Goal: Transaction & Acquisition: Purchase product/service

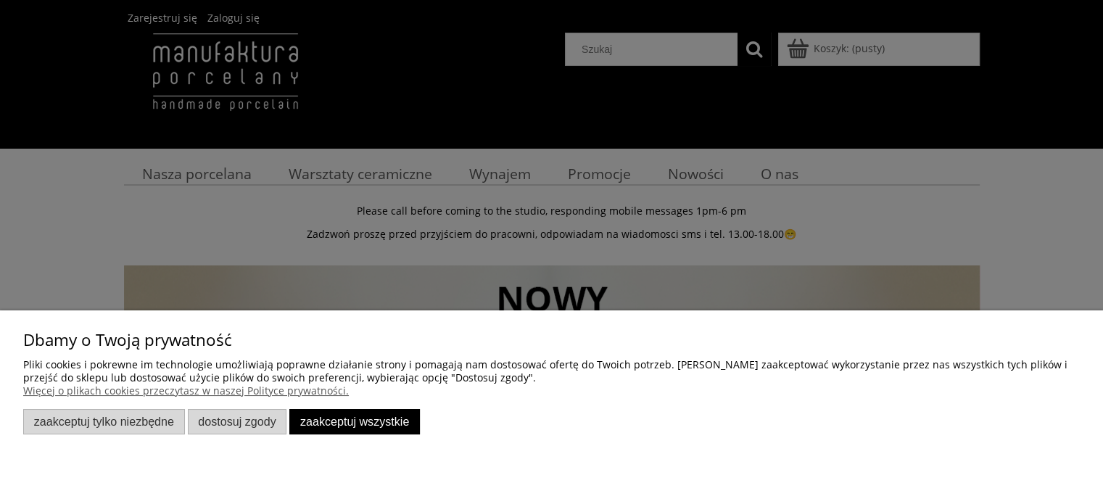
click at [339, 419] on button "Zaakceptuj wszystkie" at bounding box center [354, 421] width 130 height 25
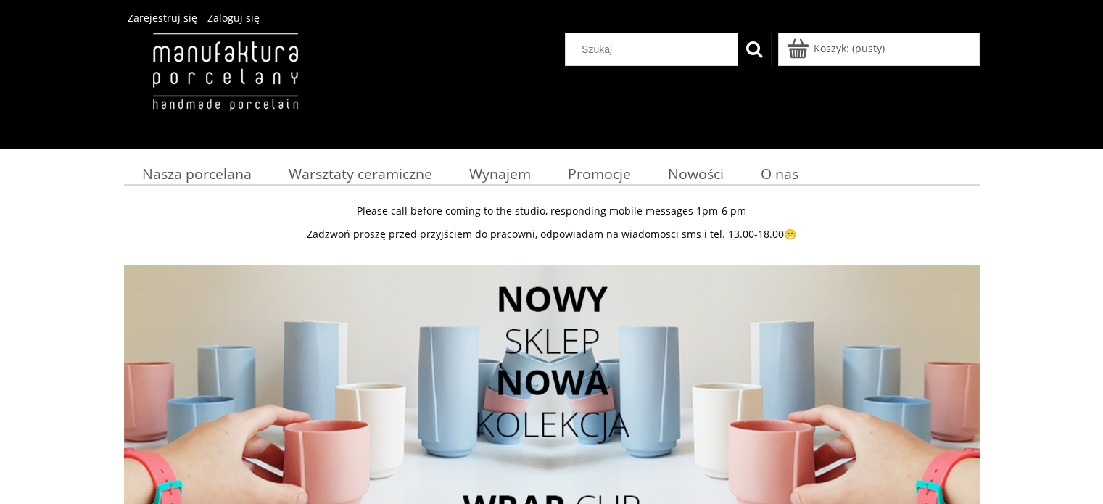
click at [0, 277] on div "Please call before coming to the studio, responding mobile messages 1pm-6 pm Za…" at bounding box center [551, 455] width 1103 height 523
click at [0, 269] on div "Please call before coming to the studio, responding mobile messages 1pm-6 pm Za…" at bounding box center [551, 455] width 1103 height 523
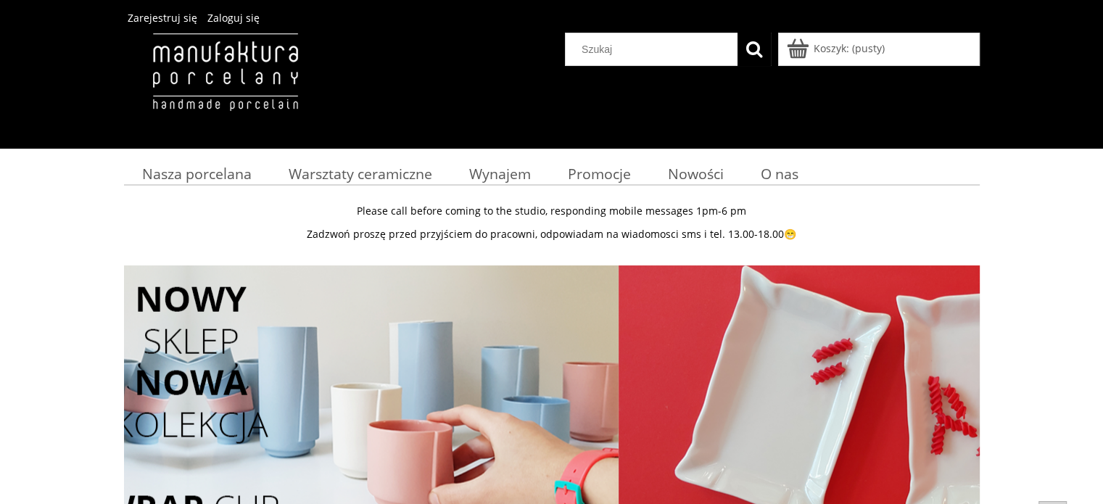
scroll to position [145, 0]
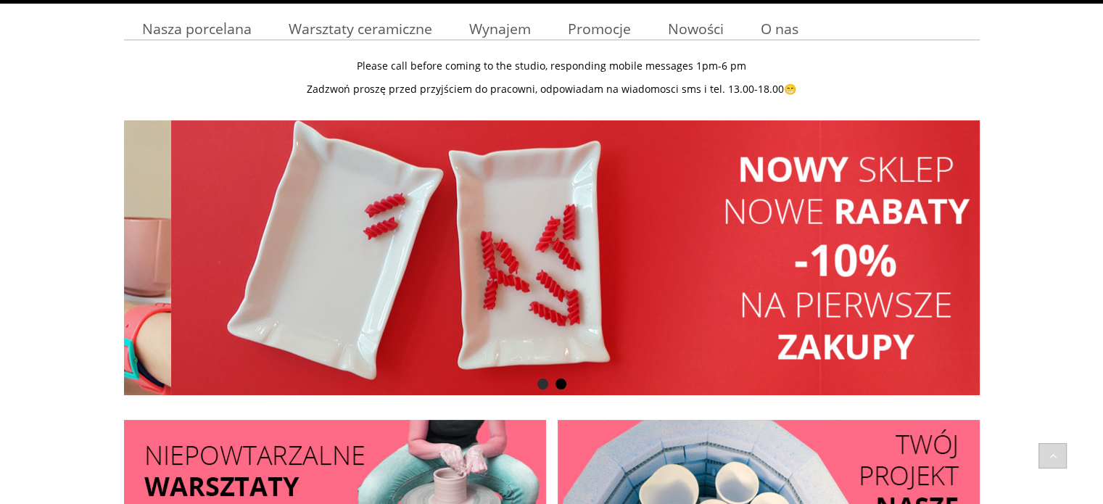
click at [0, 264] on div "Please call before coming to the studio, responding mobile messages 1pm-6 pm Za…" at bounding box center [551, 310] width 1103 height 523
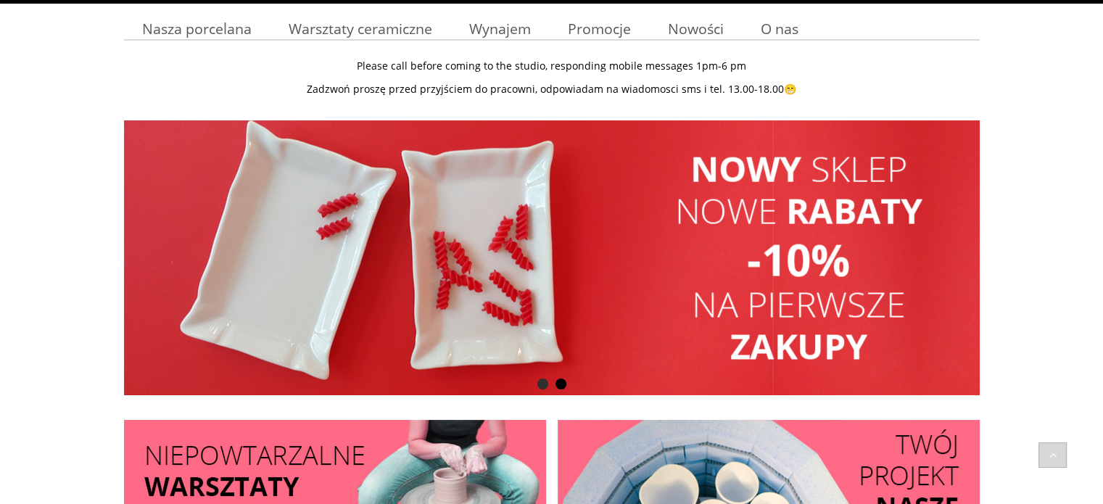
click at [0, 262] on div "Please call before coming to the studio, responding mobile messages 1pm-6 pm Za…" at bounding box center [551, 310] width 1103 height 523
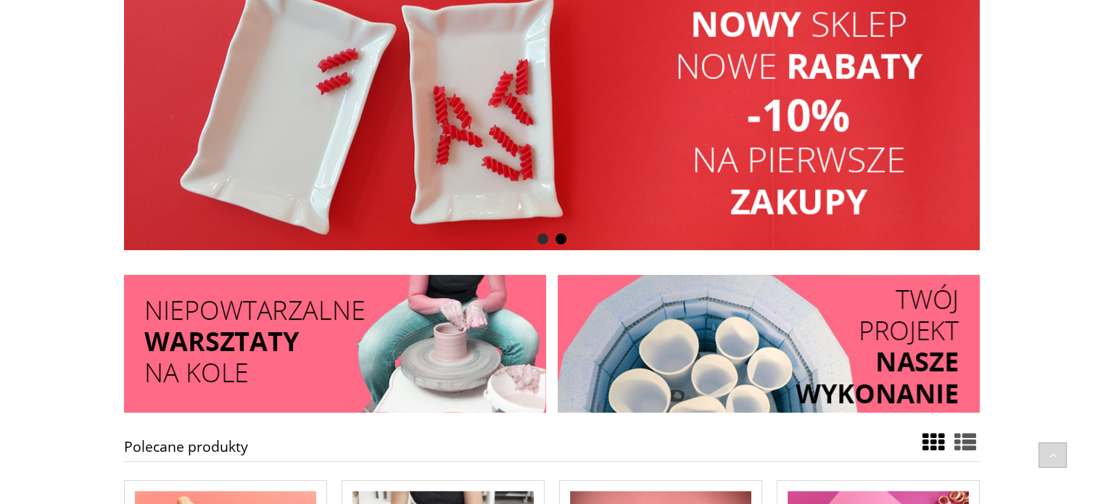
click at [0, 261] on div "Please call before coming to the studio, responding mobile messages 1pm-6 pm Za…" at bounding box center [551, 165] width 1103 height 523
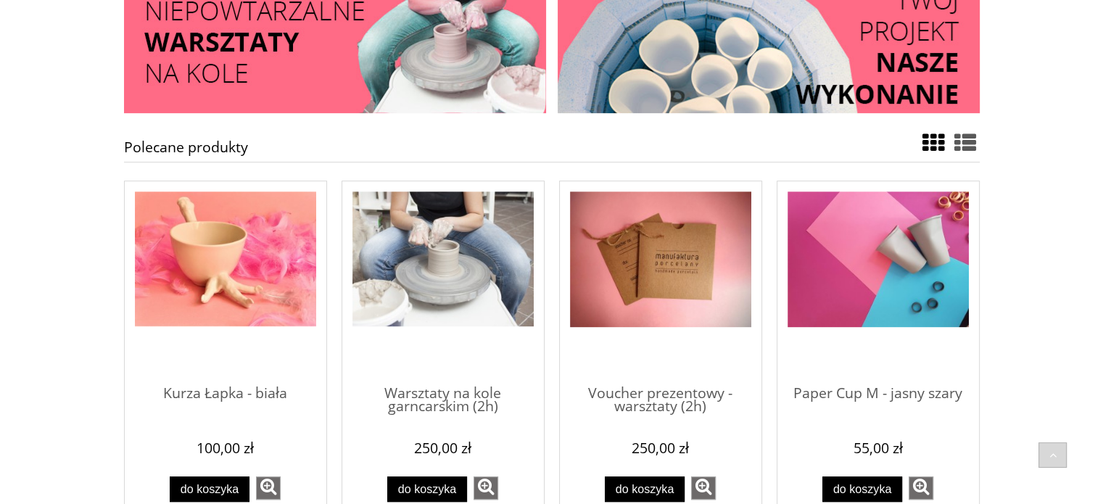
scroll to position [652, 0]
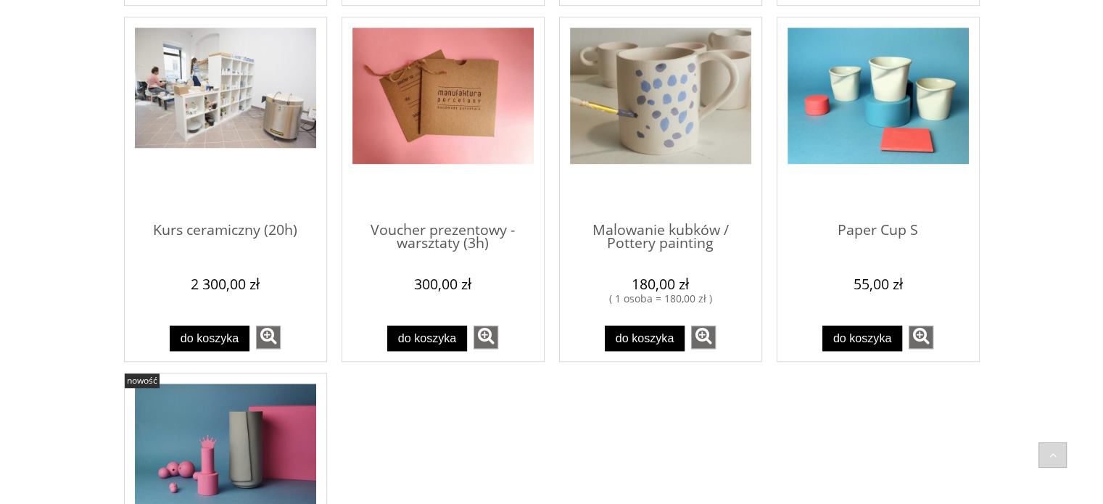
scroll to position [1305, 0]
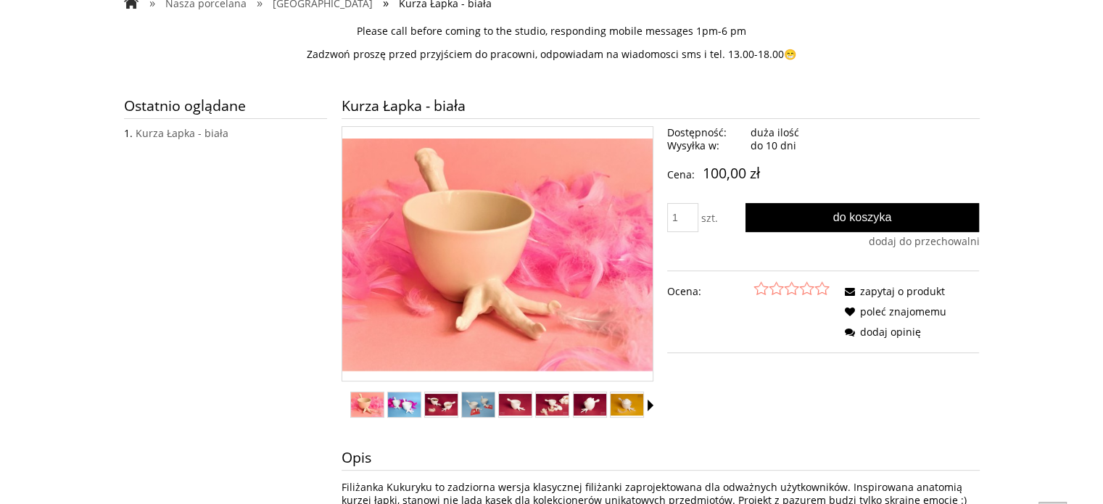
scroll to position [290, 0]
